Goal: Transaction & Acquisition: Purchase product/service

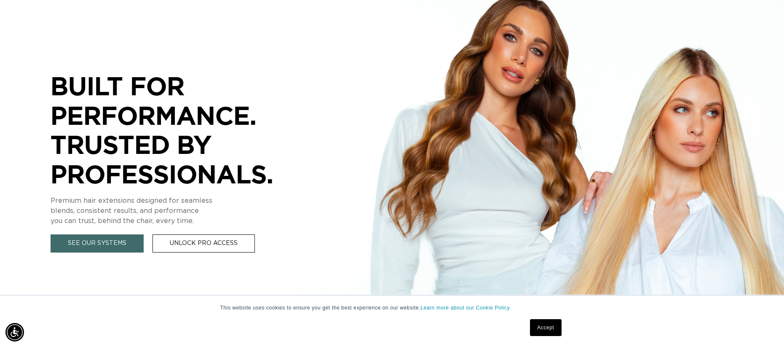
scroll to position [0, 724]
click at [110, 246] on link "See Our Systems" at bounding box center [97, 243] width 93 height 18
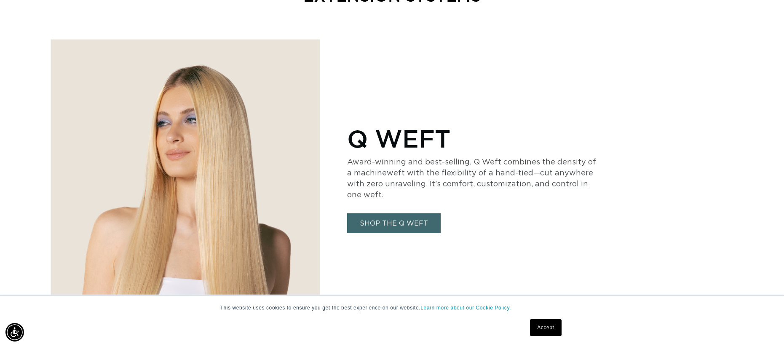
scroll to position [0, 1448]
click at [367, 219] on link "SHOP THE Q WEFT" at bounding box center [393, 223] width 93 height 20
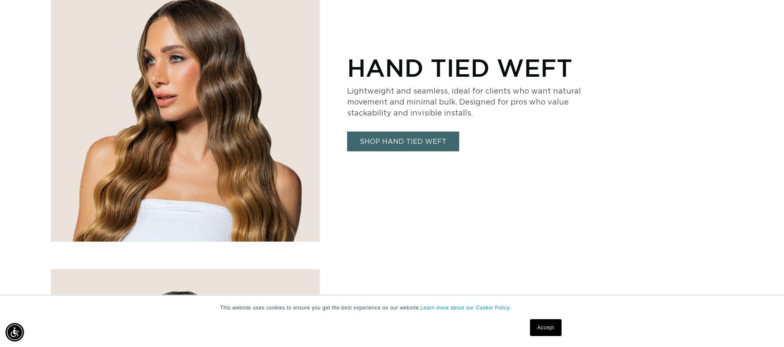
scroll to position [1179, 0]
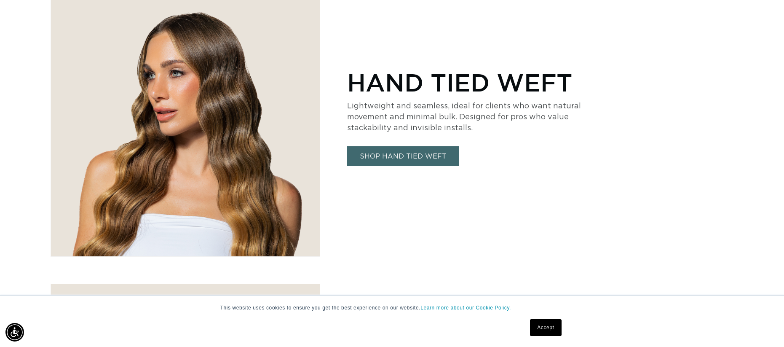
click at [405, 153] on link "SHOP HAND TIED WEFT" at bounding box center [403, 156] width 112 height 20
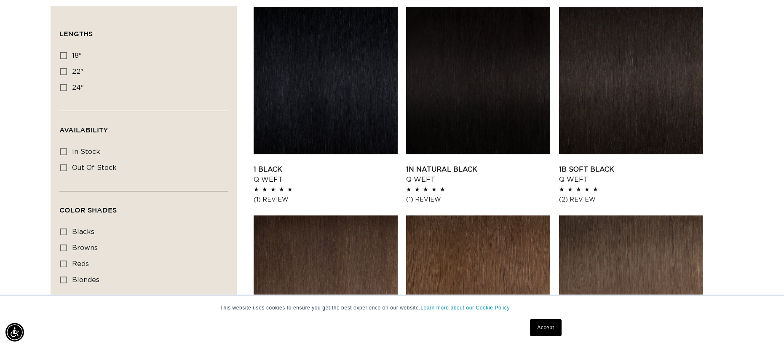
scroll to position [0, 1448]
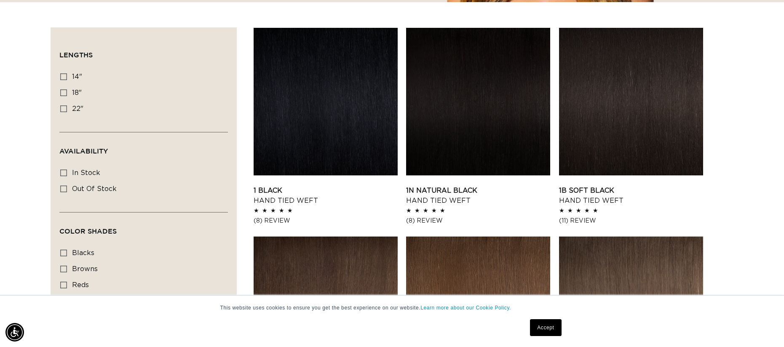
scroll to position [253, 0]
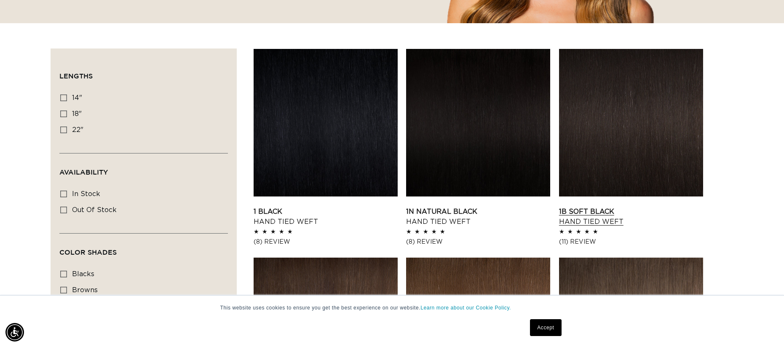
click at [646, 206] on link "1B Soft Black Hand Tied Weft" at bounding box center [631, 216] width 144 height 20
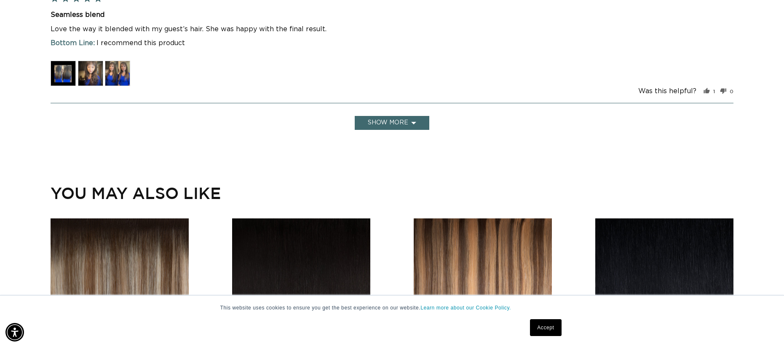
click at [67, 61] on img at bounding box center [63, 73] width 25 height 25
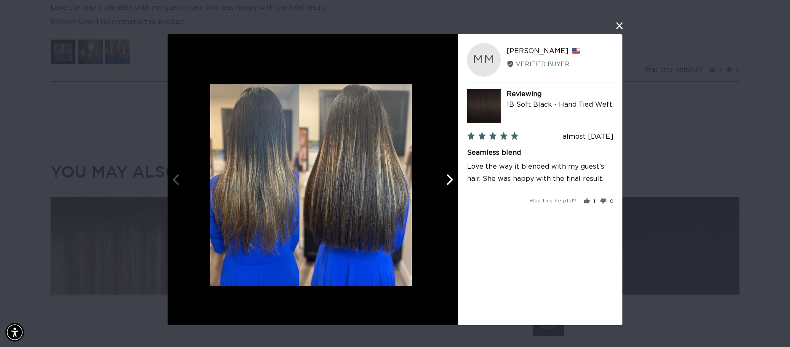
click at [448, 178] on icon "Next" at bounding box center [448, 179] width 11 height 11
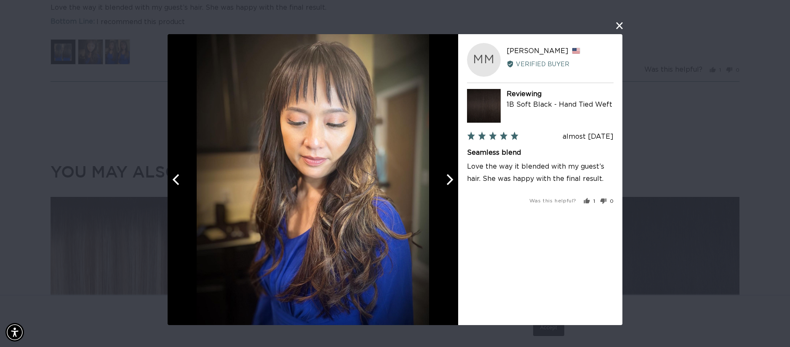
click at [448, 178] on icon "Next" at bounding box center [448, 179] width 11 height 11
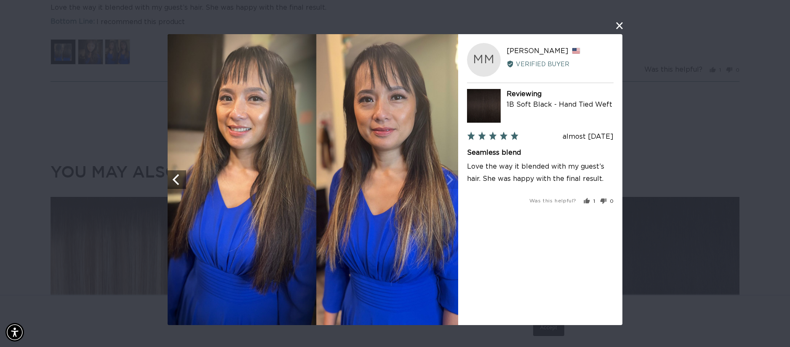
click at [448, 178] on img at bounding box center [313, 179] width 291 height 291
click at [619, 31] on div "User-Uploaded Media Gallery MM Maria M. Reviewed by Maria M., from United State…" at bounding box center [395, 173] width 790 height 347
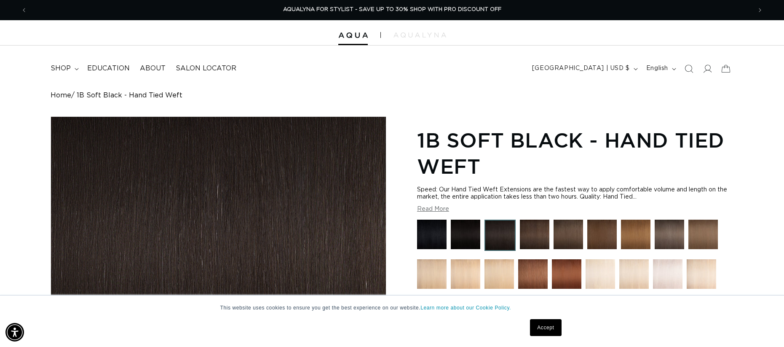
click at [355, 38] on div at bounding box center [392, 32] width 784 height 25
click at [355, 37] on img at bounding box center [352, 35] width 29 height 6
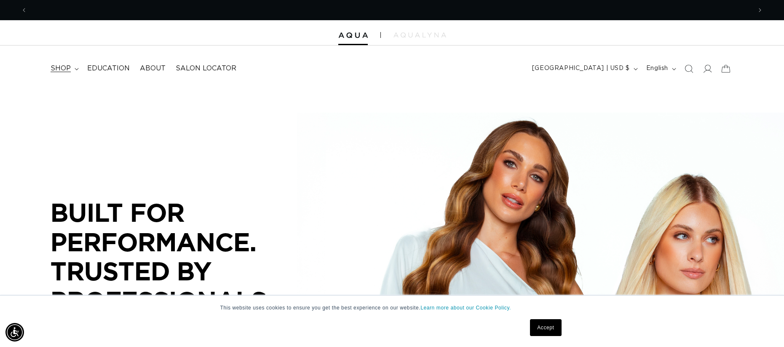
scroll to position [0, 724]
click at [74, 65] on summary "shop" at bounding box center [63, 68] width 37 height 19
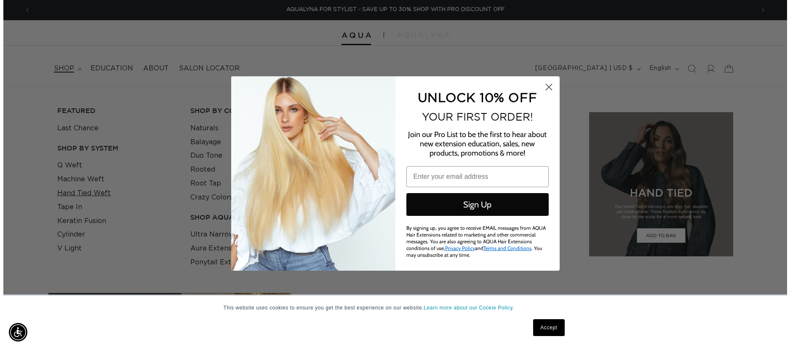
scroll to position [0, 1460]
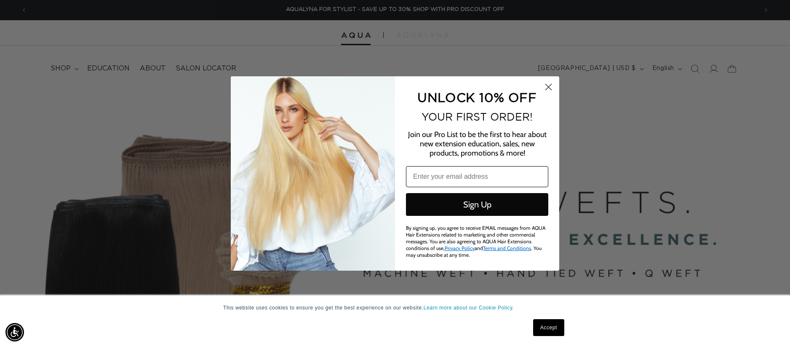
click at [466, 176] on input "Email" at bounding box center [477, 176] width 142 height 21
type input "teeco25@yahoo.com"
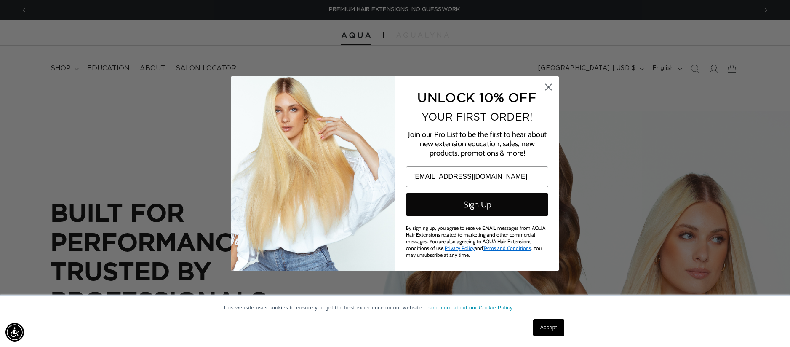
click at [467, 206] on button "Sign Up" at bounding box center [477, 204] width 142 height 23
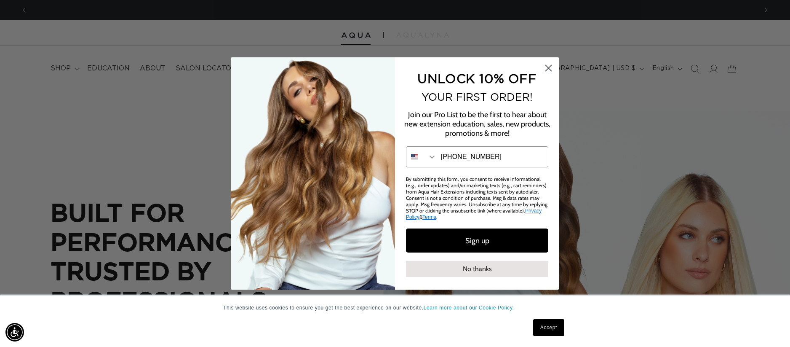
scroll to position [0, 730]
type input "916-720-5179"
click at [485, 265] on button "No thanks" at bounding box center [477, 269] width 142 height 16
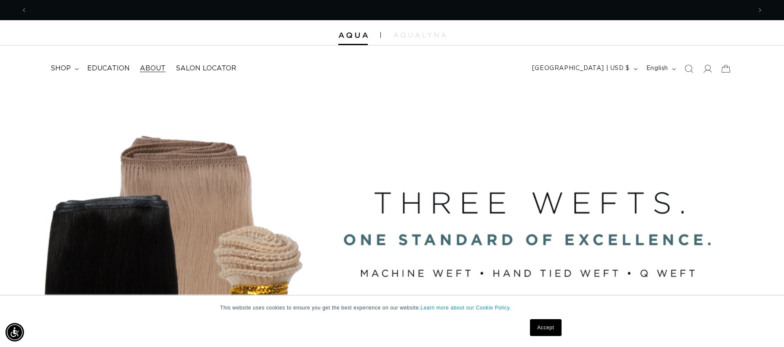
scroll to position [0, 0]
click at [55, 63] on summary "shop" at bounding box center [63, 68] width 37 height 19
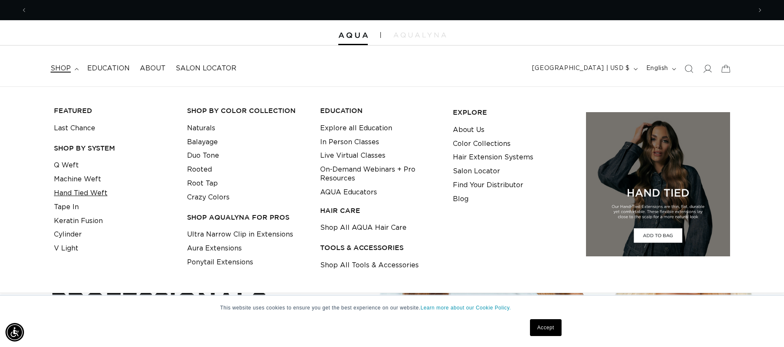
scroll to position [0, 724]
click at [84, 190] on link "Hand Tied Weft" at bounding box center [80, 193] width 53 height 14
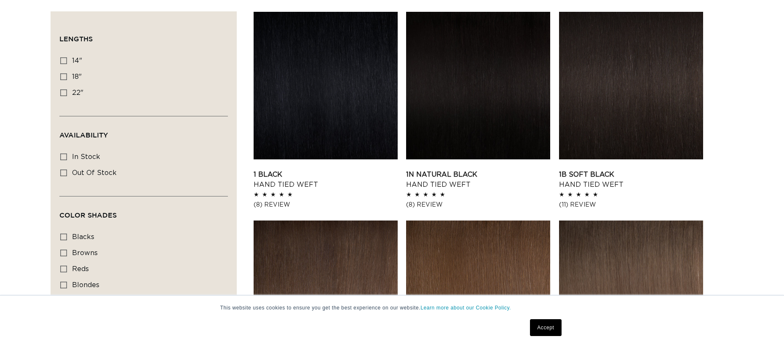
scroll to position [295, 0]
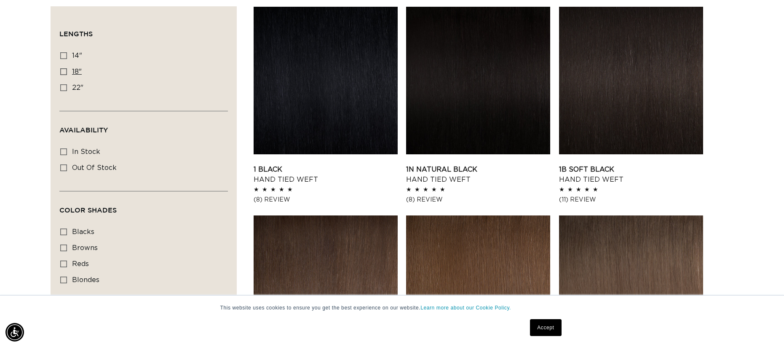
click at [63, 70] on icon at bounding box center [63, 71] width 7 height 7
click at [63, 70] on input "18" 18" (35 products)" at bounding box center [63, 71] width 7 height 7
checkbox input "true"
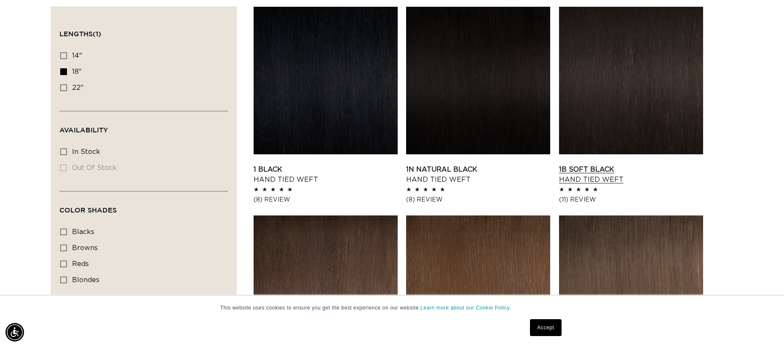
click at [600, 164] on link "1B Soft Black Hand Tied Weft" at bounding box center [631, 174] width 144 height 20
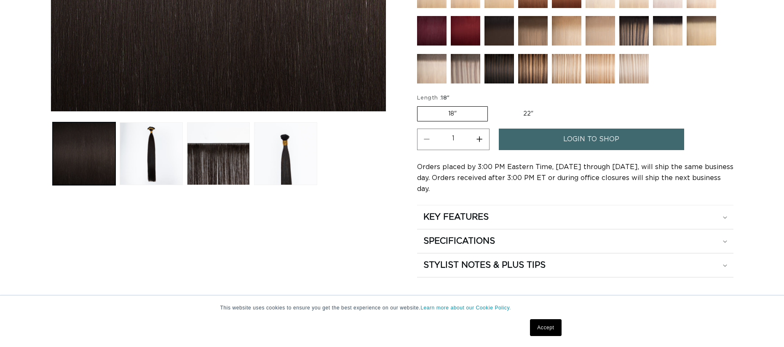
scroll to position [295, 0]
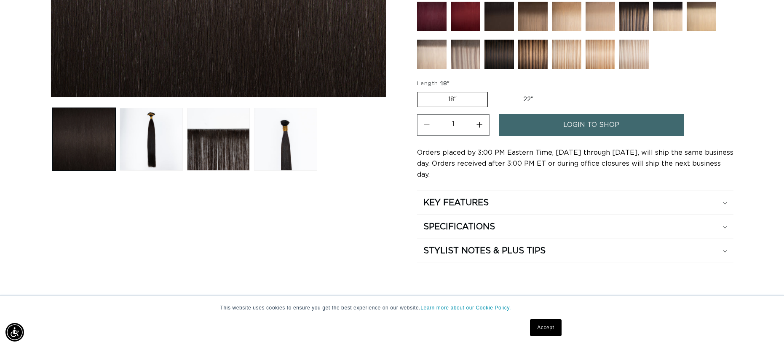
click at [599, 123] on span "login to shop" at bounding box center [591, 124] width 56 height 21
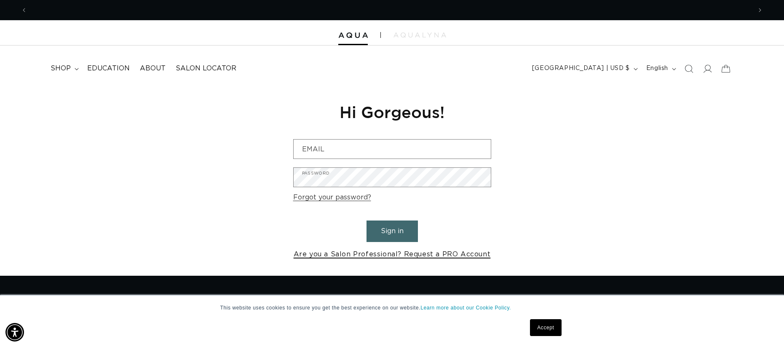
scroll to position [0, 1448]
click at [381, 254] on link "Are you a Salon Professional? Request a PRO Account" at bounding box center [392, 254] width 197 height 12
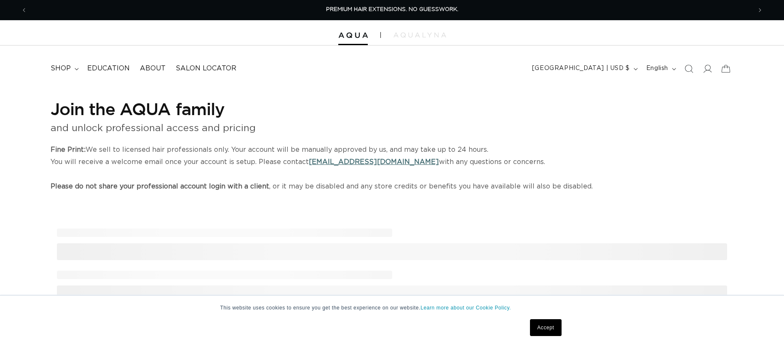
select select "US"
select select "[GEOGRAPHIC_DATA]"
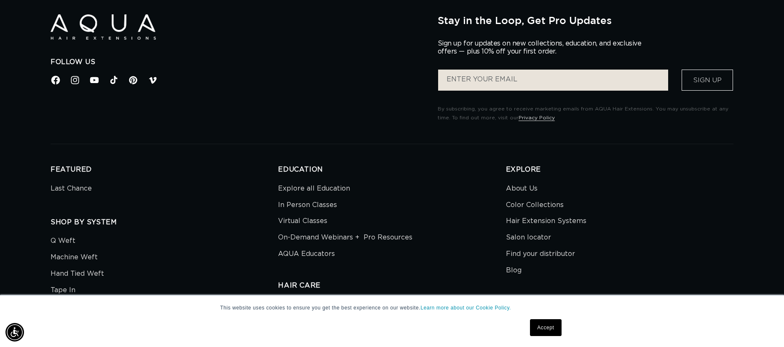
scroll to position [0, 724]
click at [57, 85] on icon at bounding box center [55, 80] width 9 height 9
